Goal: Task Accomplishment & Management: Use online tool/utility

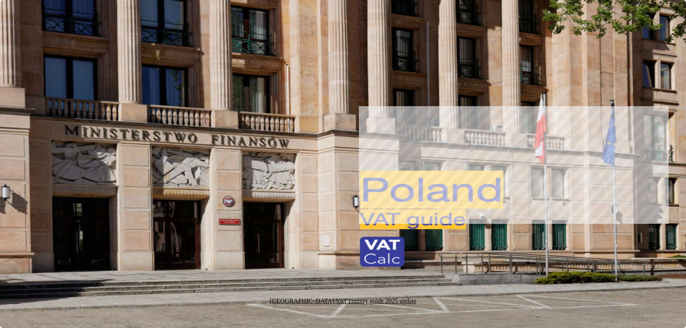
click at [42, 130] on link "Upload list" at bounding box center [28, 132] width 28 height 7
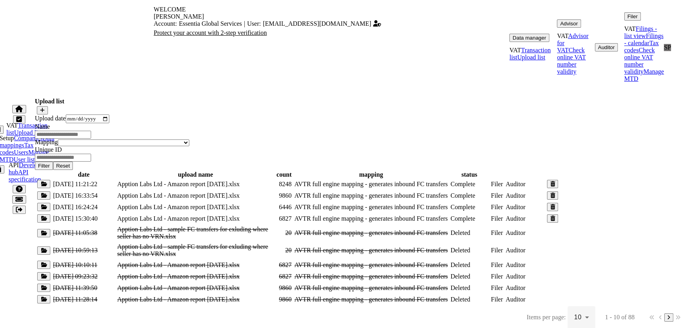
click at [45, 181] on icon at bounding box center [43, 183] width 7 height 5
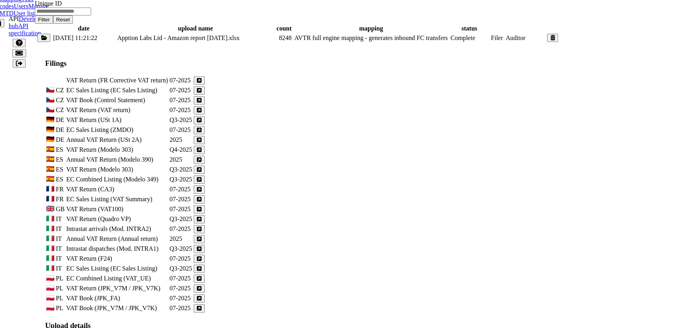
scroll to position [180, 0]
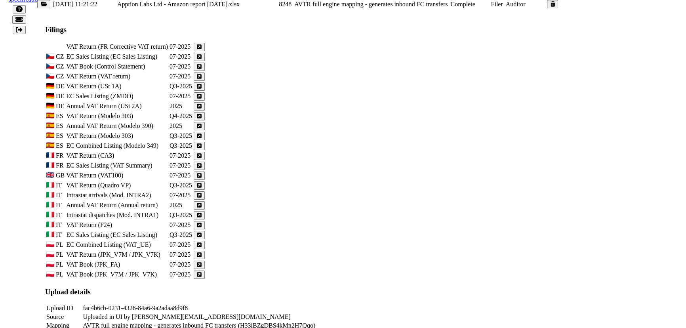
click at [202, 84] on icon at bounding box center [199, 86] width 5 height 5
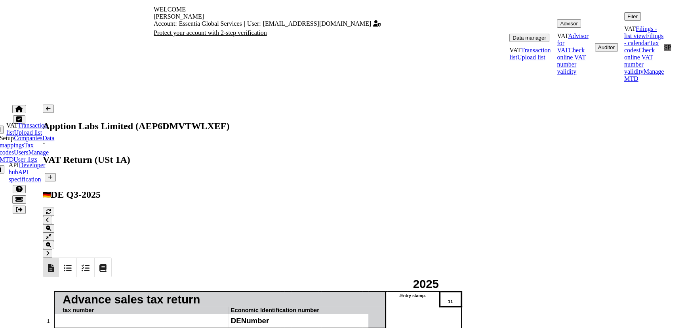
click at [50, 105] on button at bounding box center [48, 109] width 11 height 8
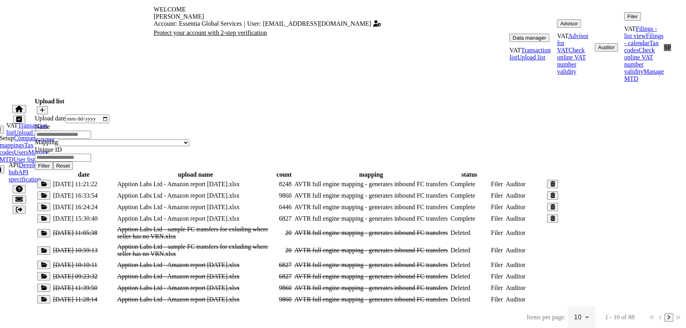
click at [41, 122] on link "Transaction list" at bounding box center [26, 129] width 41 height 14
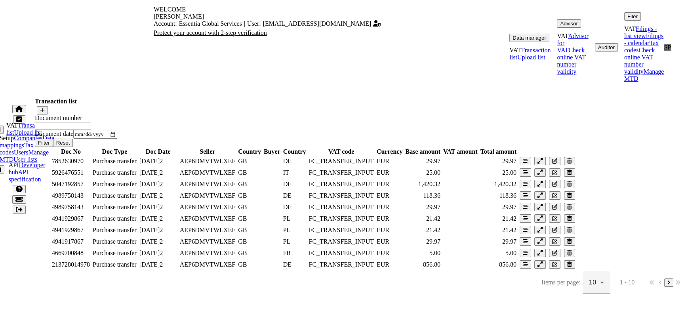
click at [91, 124] on input "input" at bounding box center [63, 126] width 56 height 8
paste input "**********"
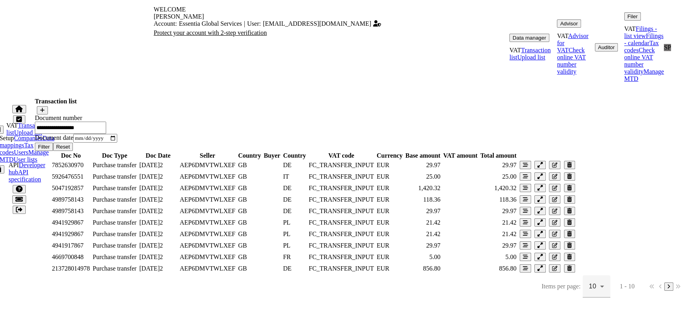
type input "**********"
click at [53, 143] on button "Filter" at bounding box center [44, 147] width 18 height 8
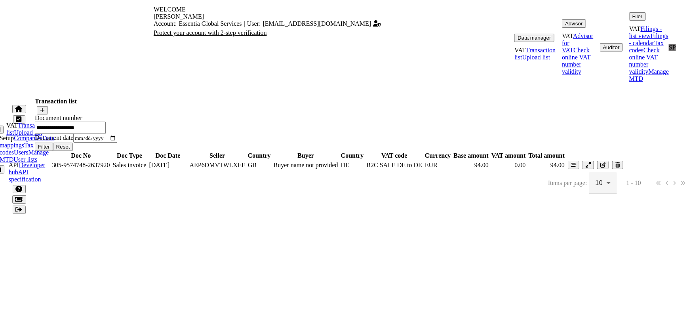
click at [594, 169] on button at bounding box center [588, 165] width 11 height 8
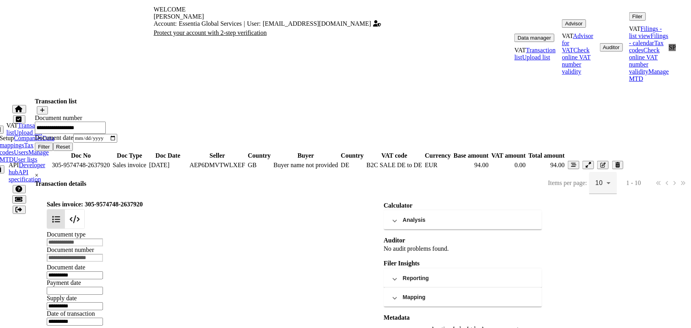
click at [38, 172] on span "×" at bounding box center [37, 175] width 4 height 7
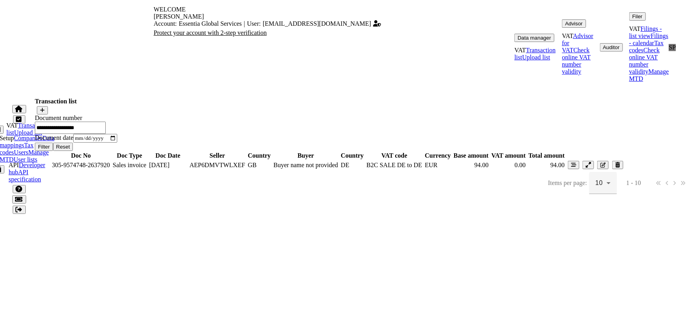
click at [576, 168] on icon at bounding box center [573, 164] width 5 height 5
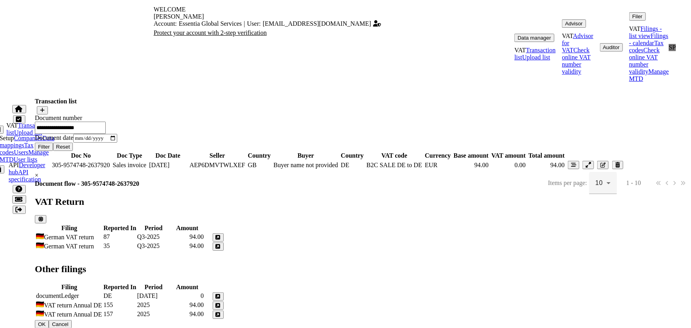
click at [0, 0] on div "× Document flow - 305-9574748-2637920 VAT Return Filing Reported In Period Amou…" at bounding box center [0, 0] width 0 height 0
click at [224, 233] on button at bounding box center [218, 237] width 11 height 8
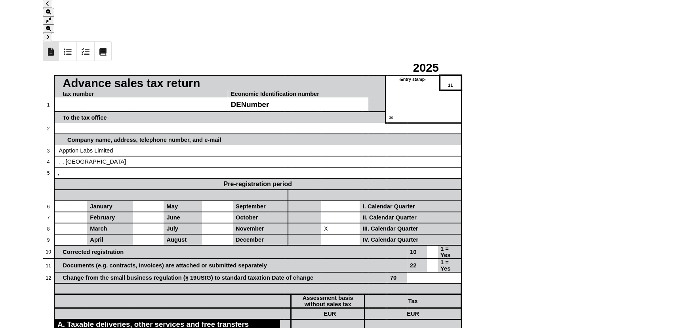
scroll to position [216, 0]
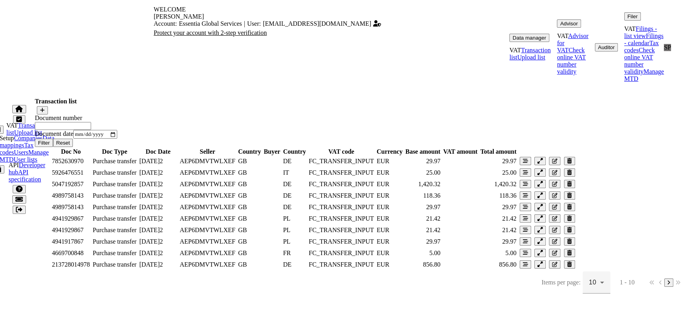
scroll to position [49, 0]
click at [91, 122] on input "input" at bounding box center [63, 126] width 56 height 8
paste input "**********"
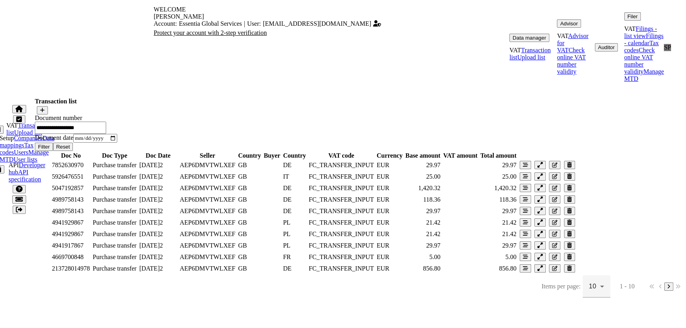
type input "**********"
click at [53, 143] on button "Filter" at bounding box center [44, 147] width 18 height 8
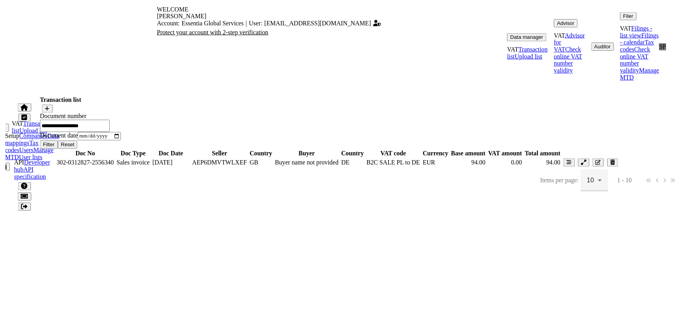
scroll to position [0, 0]
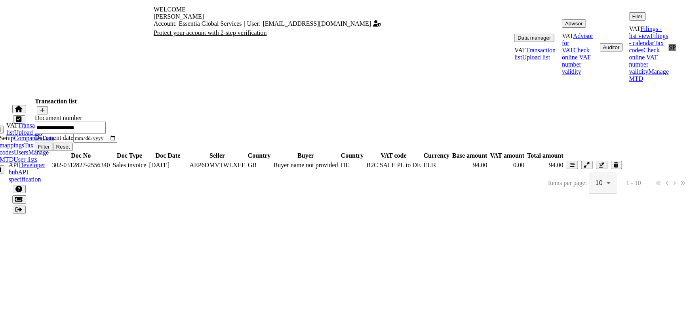
click at [593, 169] on button at bounding box center [587, 165] width 11 height 8
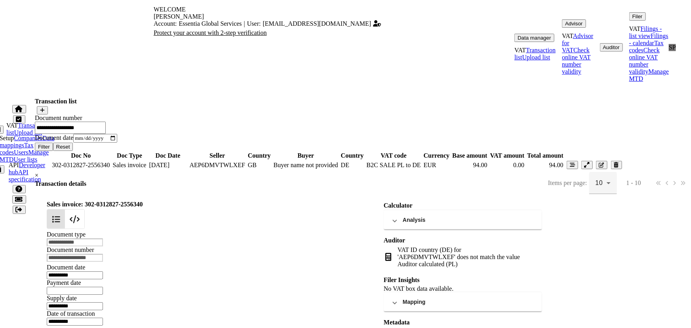
click at [38, 172] on span "×" at bounding box center [37, 175] width 4 height 7
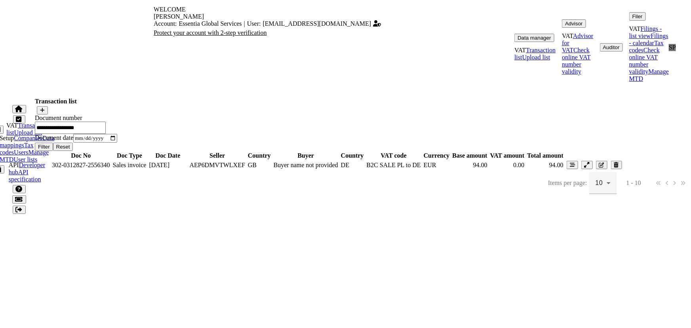
click at [578, 169] on button at bounding box center [572, 165] width 11 height 8
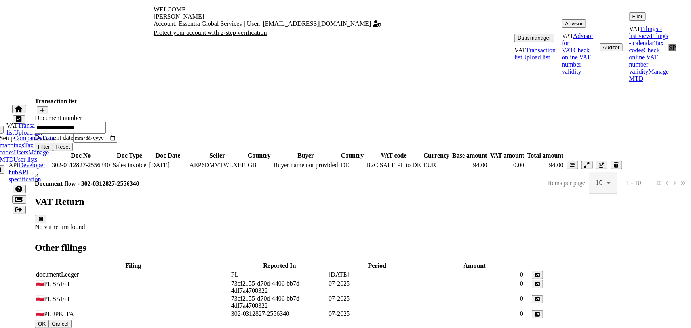
click at [540, 282] on icon at bounding box center [537, 284] width 5 height 5
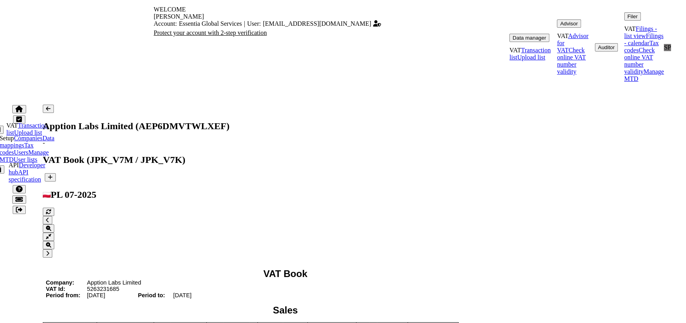
click at [47, 106] on icon at bounding box center [48, 108] width 5 height 5
